Goal: Browse casually: Explore the website without a specific task or goal

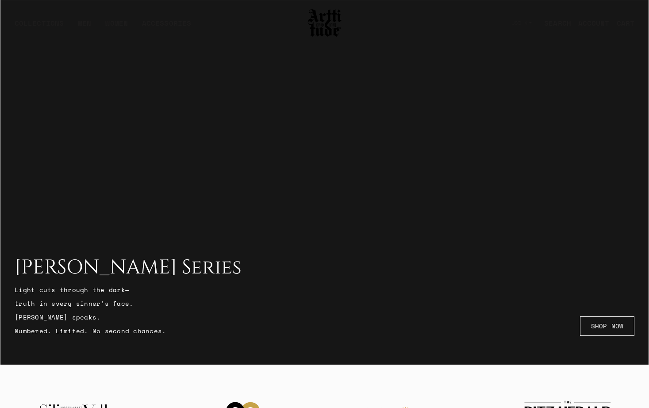
scroll to position [692, 0]
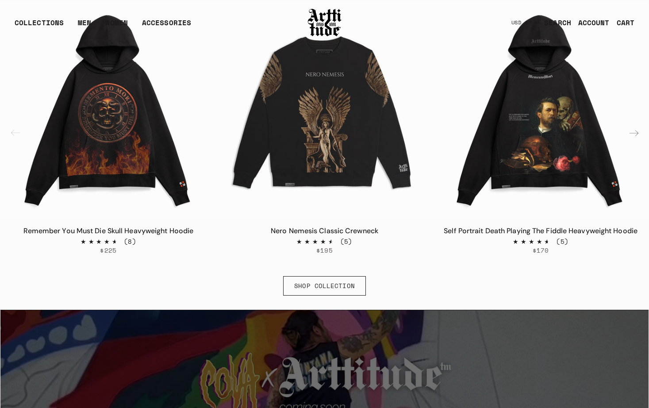
scroll to position [511, 0]
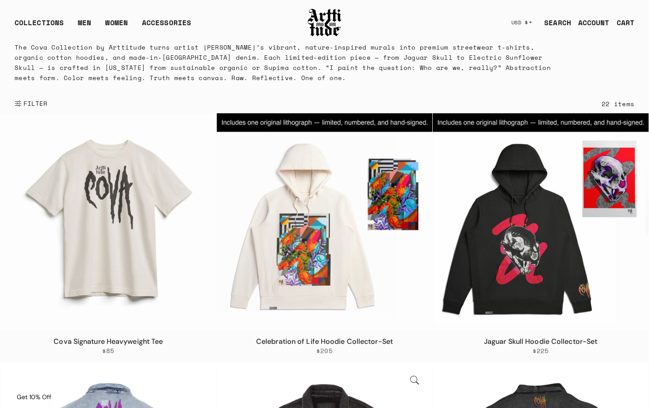
scroll to position [35, 0]
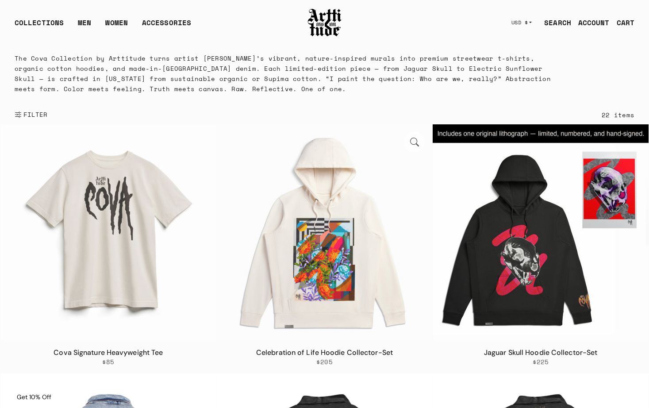
click at [420, 159] on img at bounding box center [325, 232] width 216 height 216
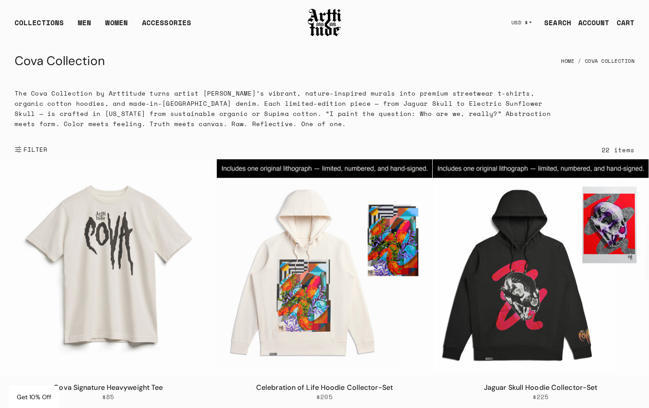
scroll to position [2, 0]
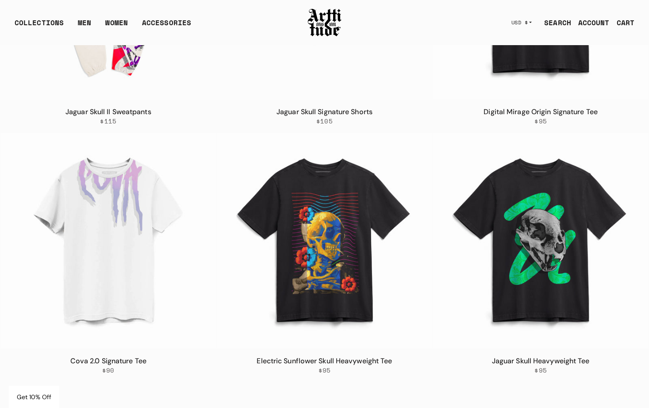
scroll to position [1023, 0]
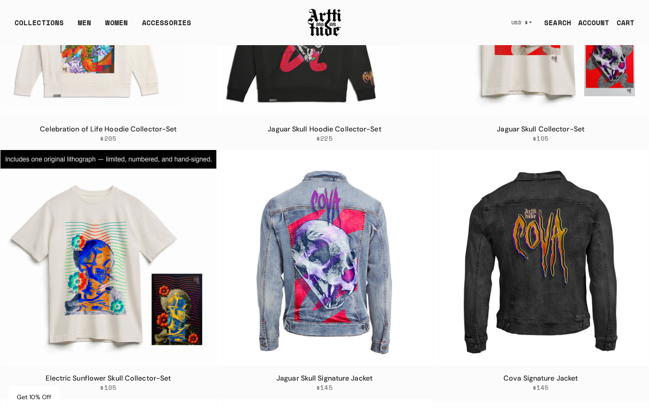
scroll to position [99, 0]
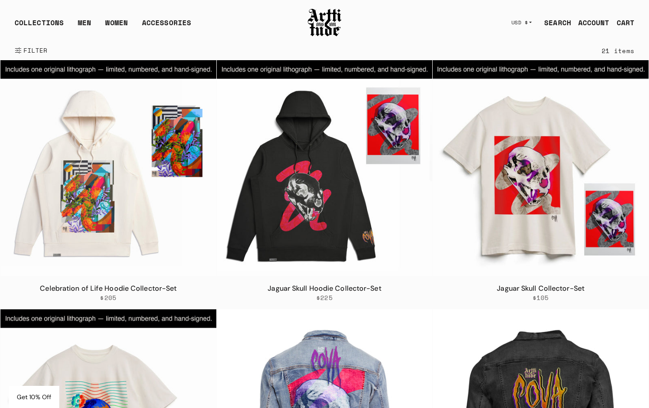
click at [312, 24] on img at bounding box center [324, 23] width 35 height 30
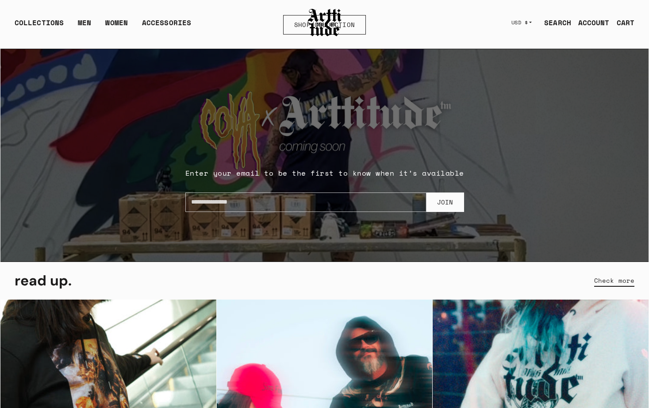
scroll to position [756, 0]
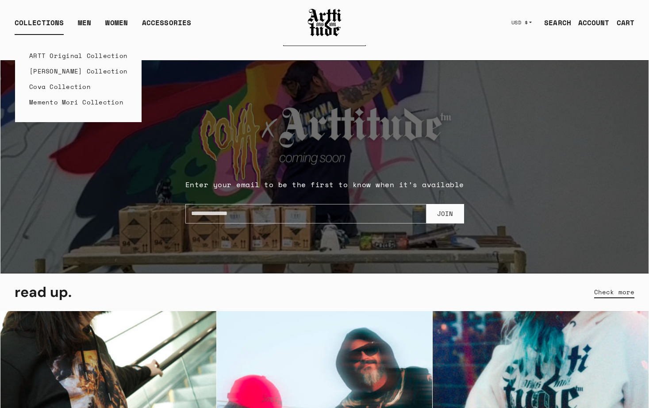
click at [59, 88] on link "Cova Collection" at bounding box center [78, 86] width 98 height 15
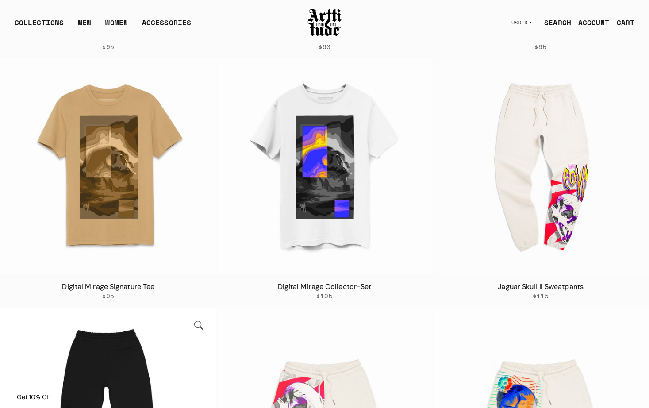
scroll to position [1340, 0]
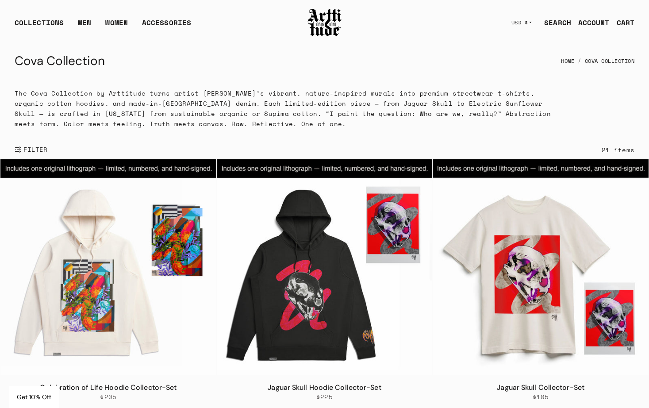
click at [327, 19] on img at bounding box center [324, 23] width 35 height 30
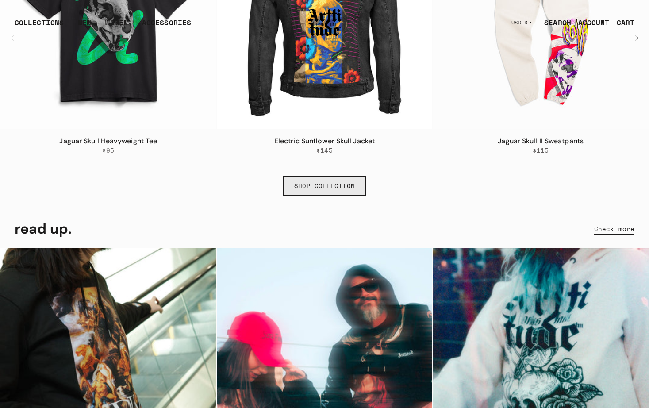
scroll to position [554, 0]
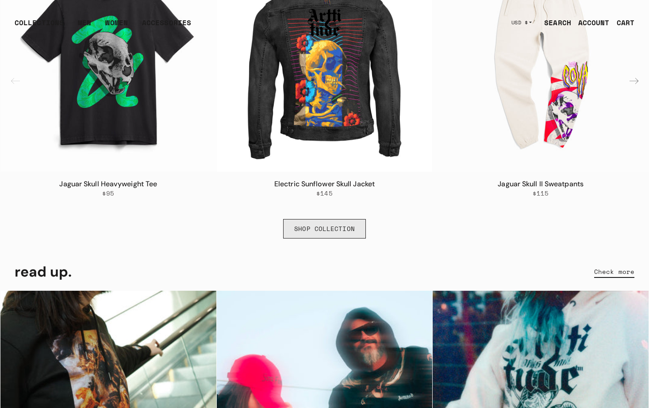
click at [331, 233] on link "SHOP COLLECTION" at bounding box center [324, 228] width 83 height 19
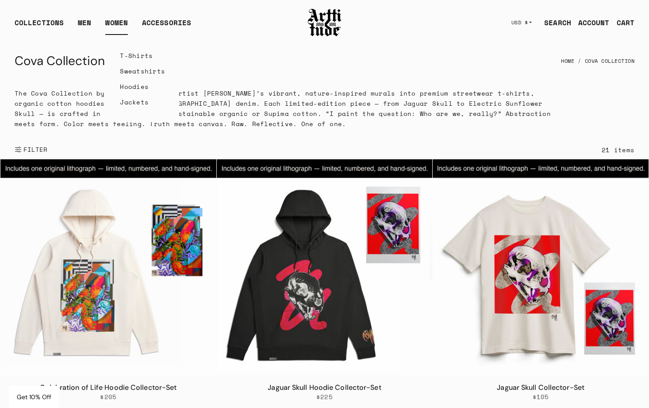
click at [115, 24] on link "WOMEN" at bounding box center [116, 26] width 23 height 18
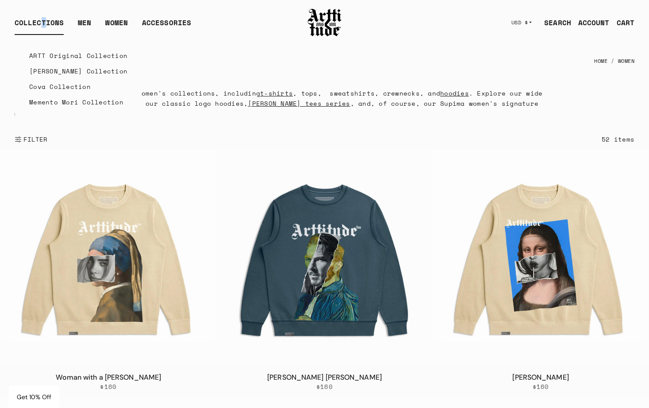
click at [43, 26] on div "COLLECTIONS" at bounding box center [39, 26] width 49 height 18
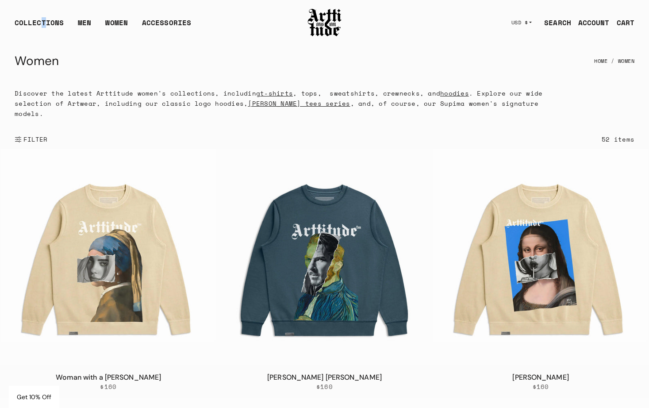
click at [321, 16] on img at bounding box center [324, 23] width 35 height 30
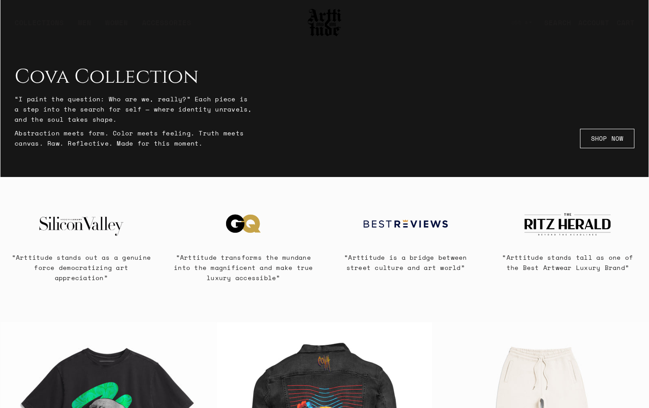
scroll to position [387, 0]
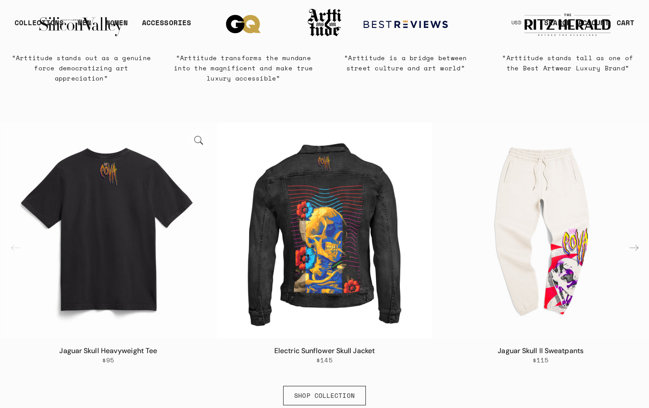
click at [86, 243] on img "1 / 6" at bounding box center [108, 230] width 216 height 216
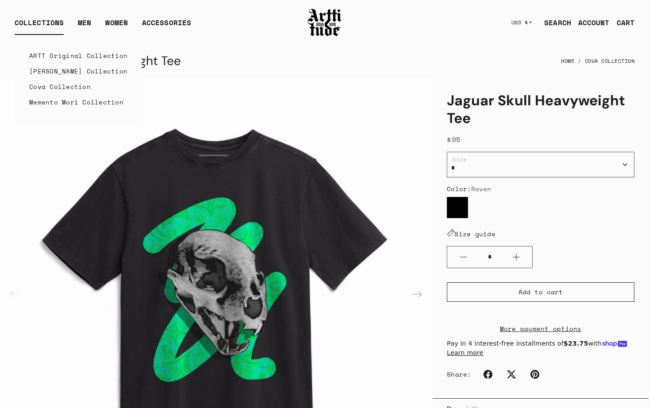
click at [59, 87] on link "Cova Collection" at bounding box center [78, 86] width 98 height 15
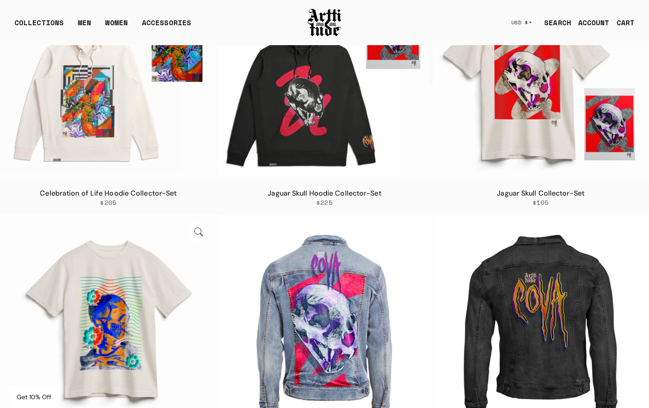
scroll to position [11, 0]
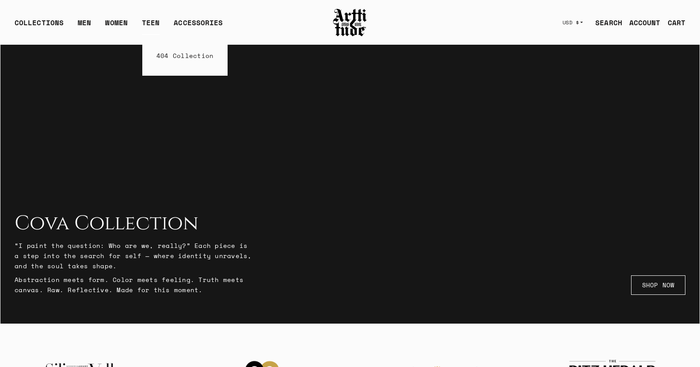
click at [162, 57] on link "404 Collection" at bounding box center [185, 55] width 57 height 15
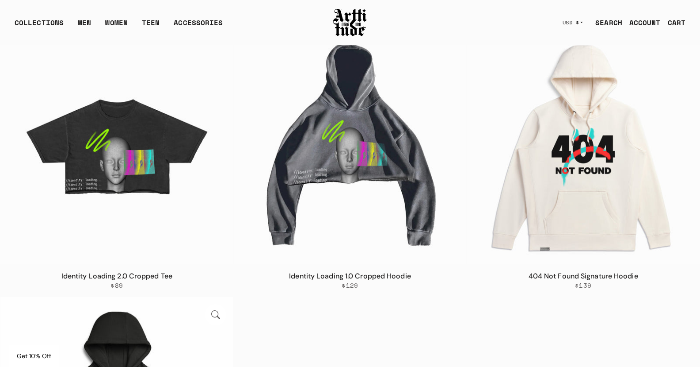
scroll to position [3, 0]
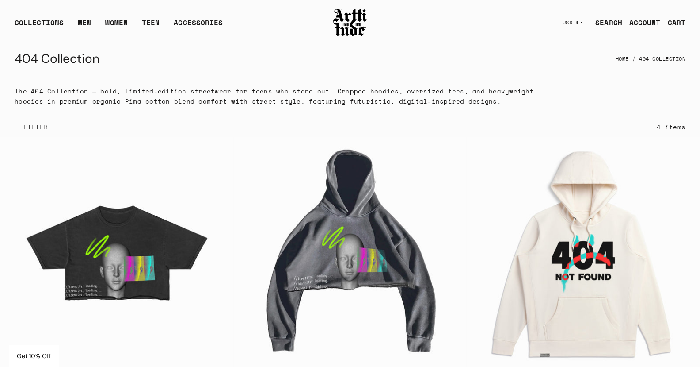
click at [362, 15] on img at bounding box center [350, 23] width 35 height 30
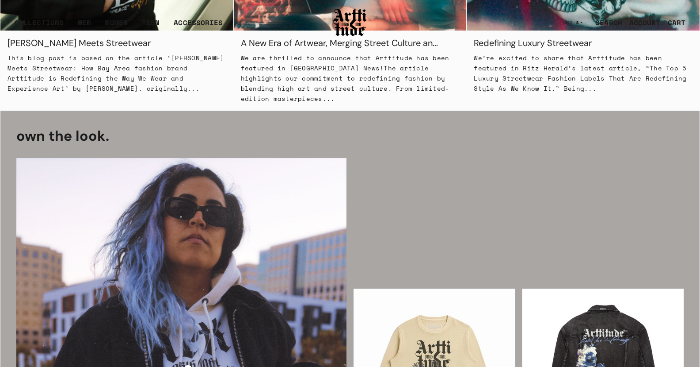
scroll to position [999, 0]
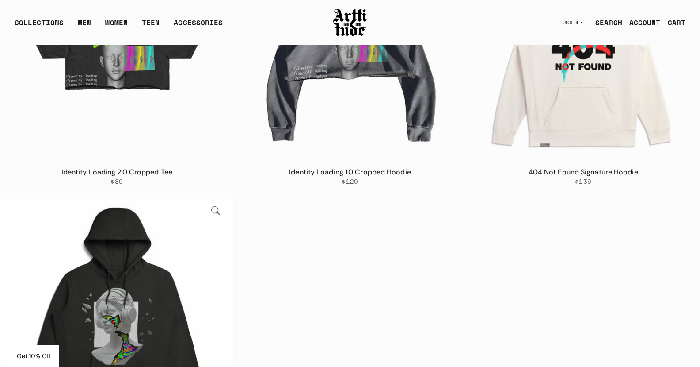
scroll to position [214, 0]
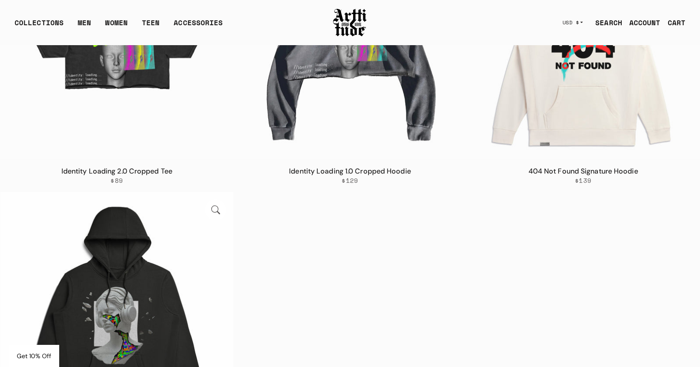
click at [130, 236] on img at bounding box center [116, 308] width 233 height 233
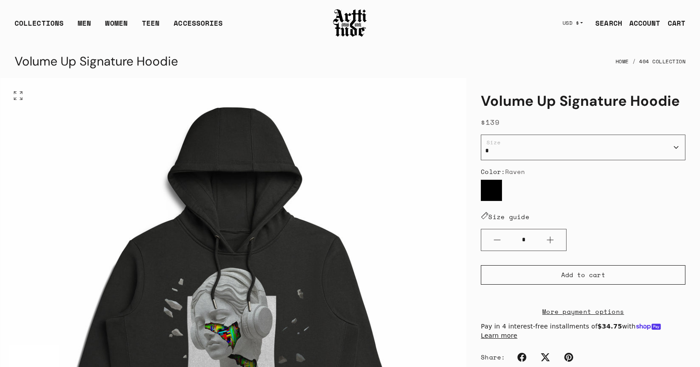
scroll to position [235, 0]
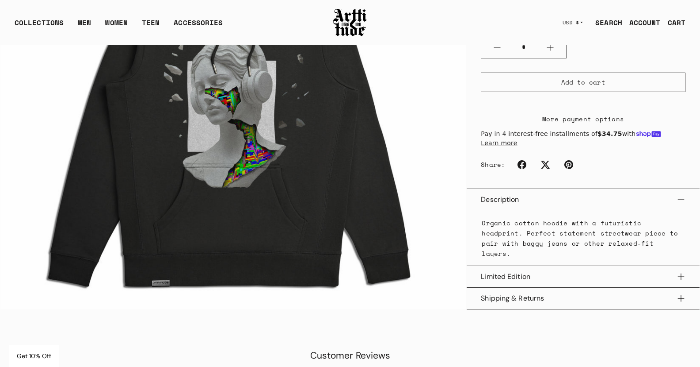
click at [525, 271] on button "Limited Edition" at bounding box center [583, 276] width 205 height 21
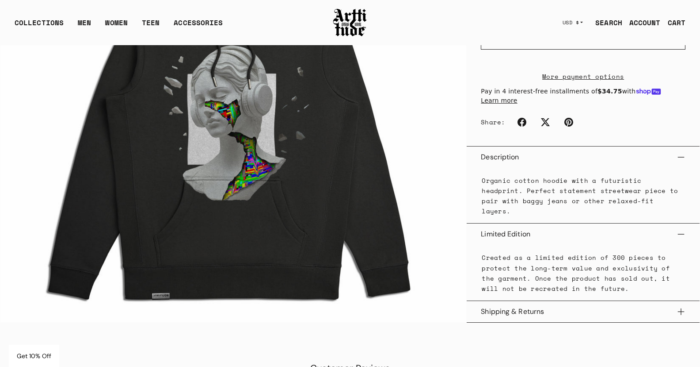
click at [518, 311] on button "Shipping & Returns" at bounding box center [583, 311] width 205 height 21
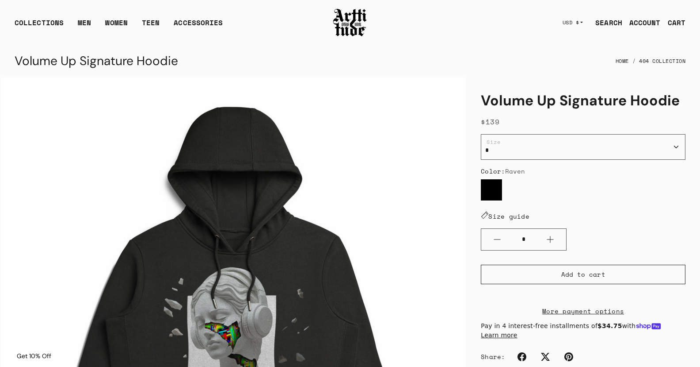
scroll to position [0, 0]
click at [355, 11] on img at bounding box center [350, 23] width 35 height 30
